Goal: Information Seeking & Learning: Find specific fact

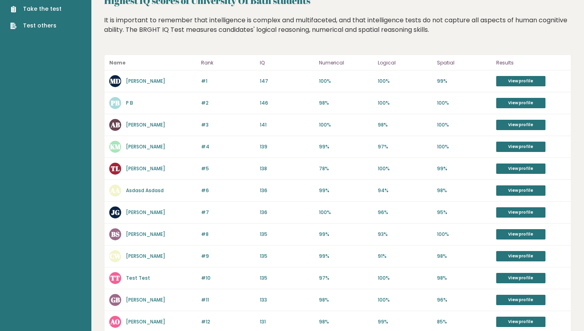
scroll to position [32, 0]
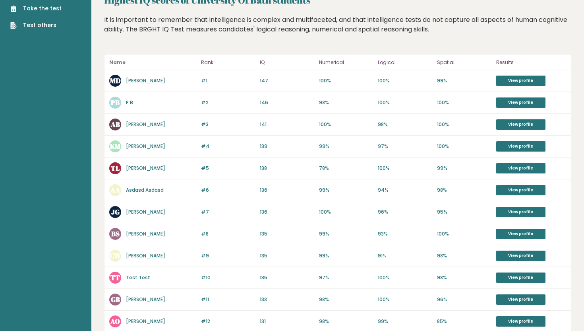
click at [163, 41] on div "It is important to remember that intelligence is complex and multifaceted, and …" at bounding box center [337, 30] width 467 height 31
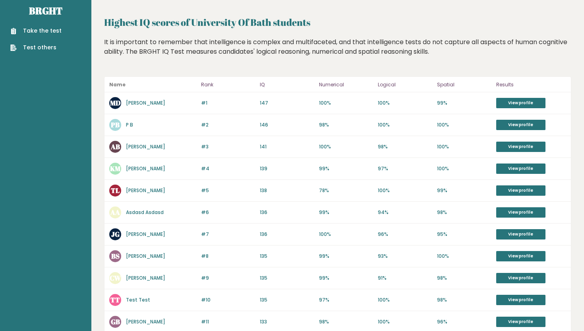
scroll to position [10, 0]
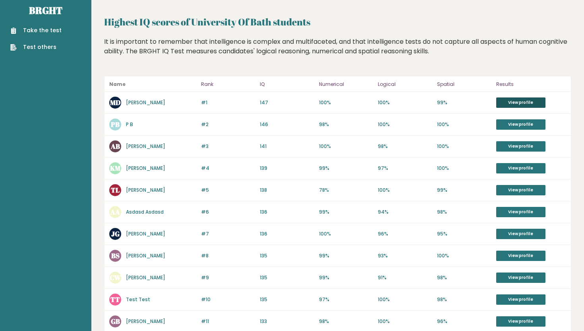
click at [519, 104] on link "View profile" at bounding box center [520, 102] width 49 height 10
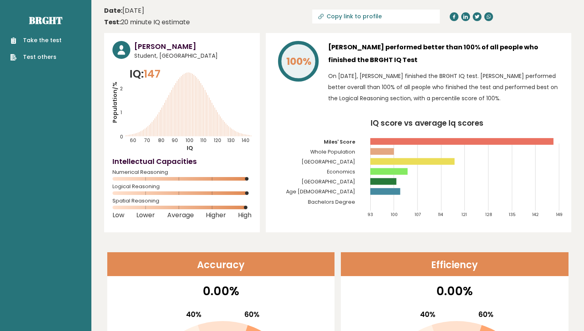
drag, startPoint x: 192, startPoint y: 43, endPoint x: 124, endPoint y: 49, distance: 67.9
click at [124, 49] on div "[PERSON_NAME] Student, [GEOGRAPHIC_DATA]" at bounding box center [181, 50] width 139 height 19
copy h3 "[PERSON_NAME]"
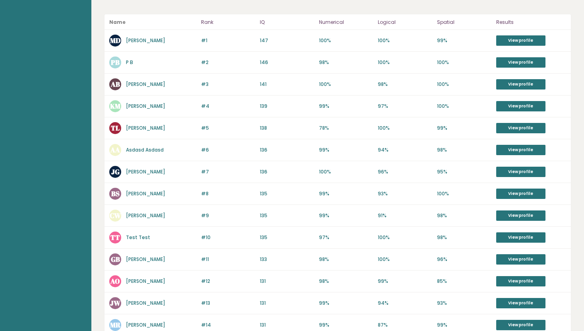
scroll to position [147, 0]
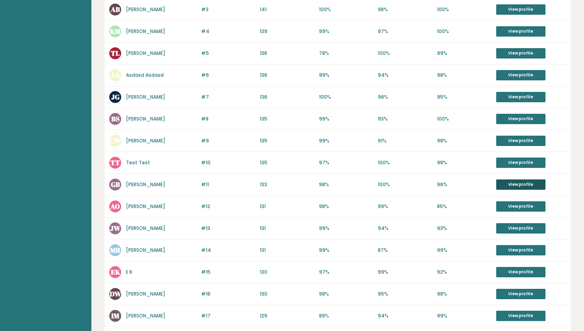
click at [508, 183] on link "View profile" at bounding box center [520, 184] width 49 height 10
